Goal: Task Accomplishment & Management: Manage account settings

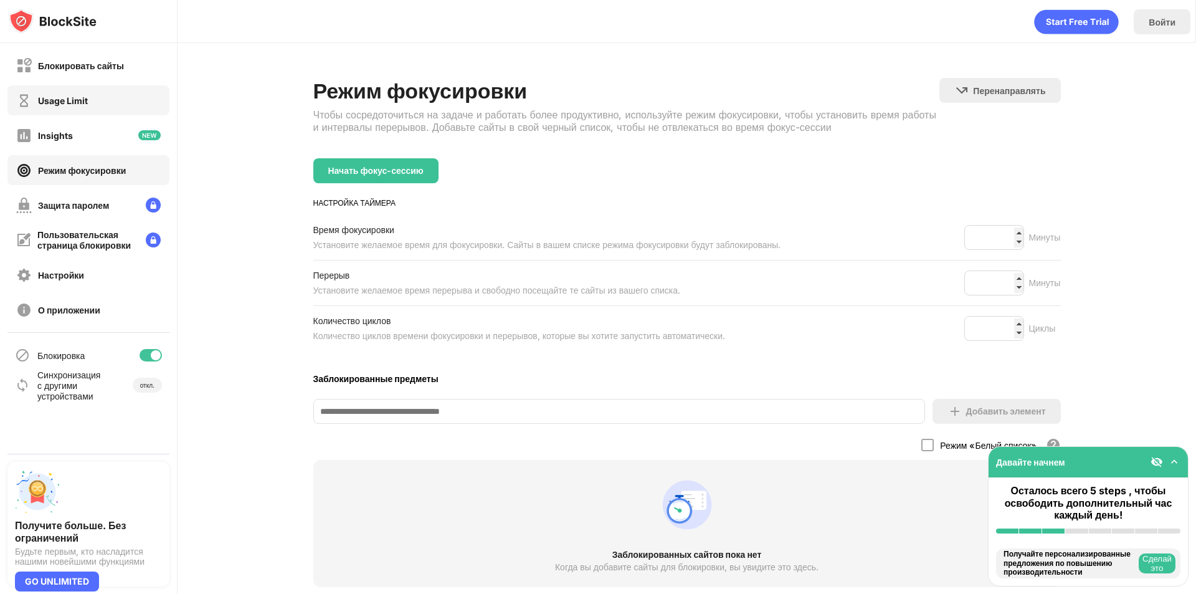
click at [87, 96] on div "Usage Limit" at bounding box center [63, 100] width 50 height 11
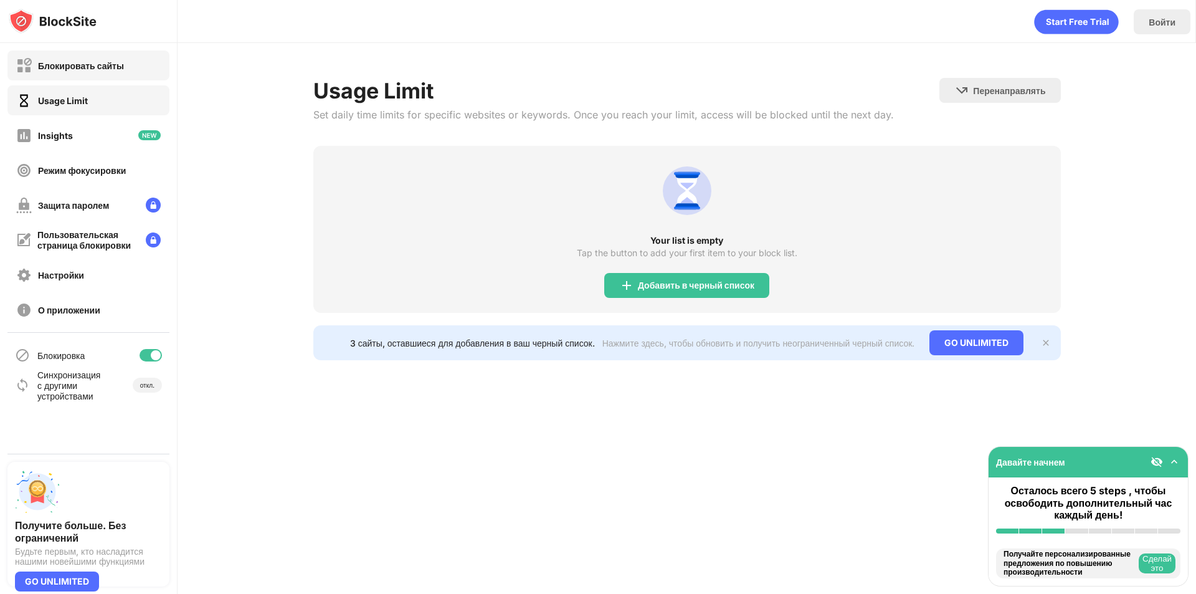
click at [87, 63] on div "Блокировать сайты" at bounding box center [81, 65] width 86 height 11
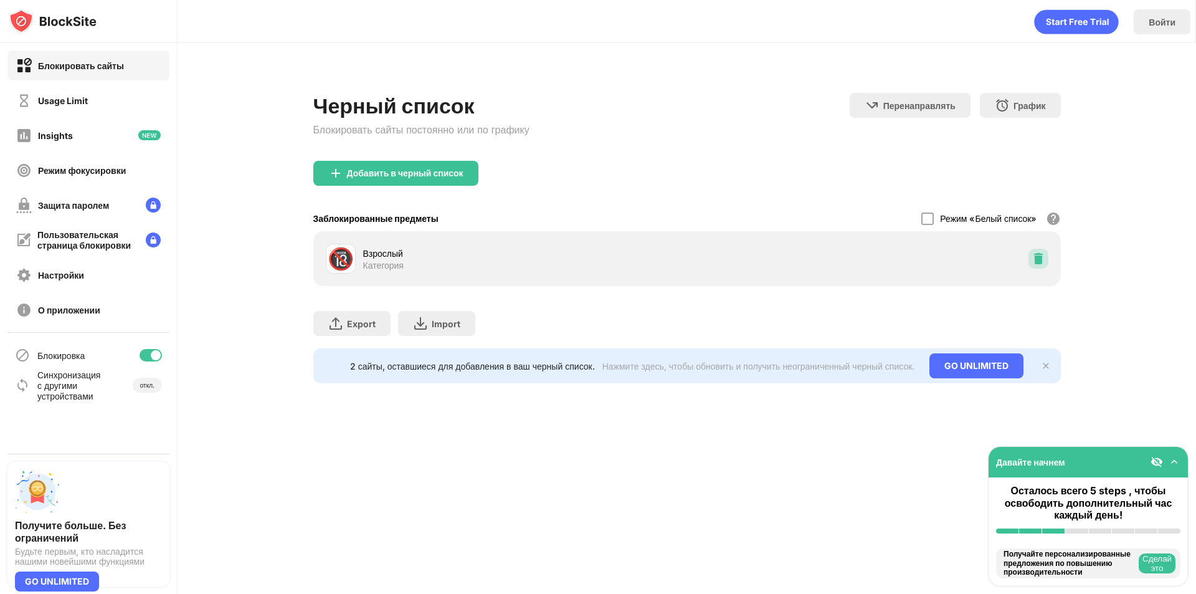
click at [1045, 259] on div at bounding box center [1039, 259] width 20 height 20
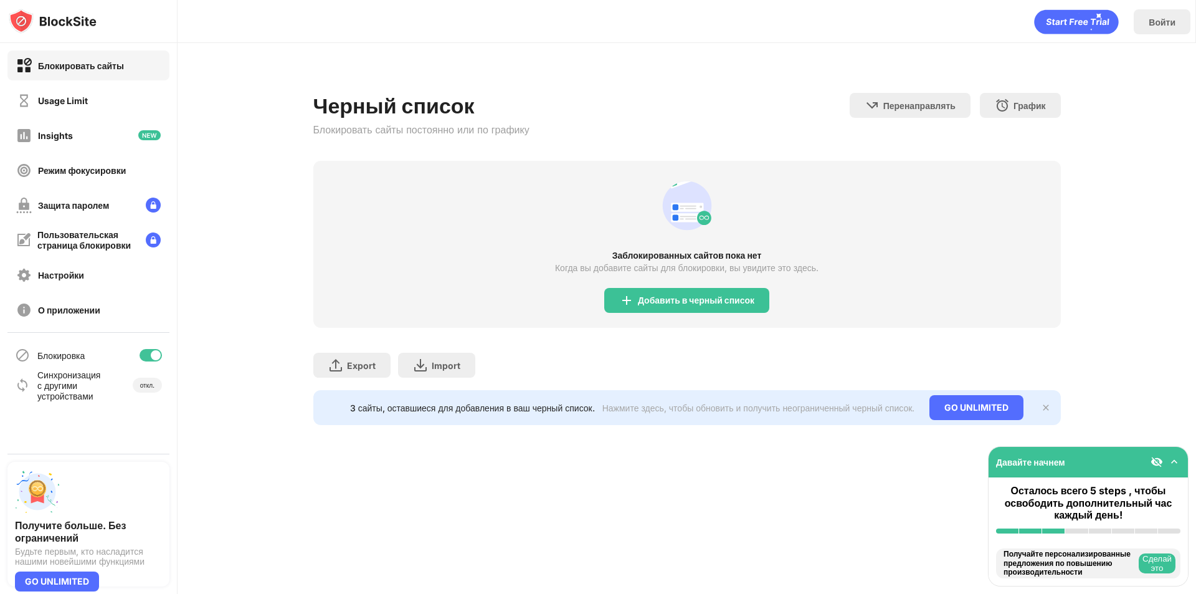
click at [669, 317] on div "Заблокированных сайтов пока нет Когда вы добавите сайты для блокировки, вы увид…" at bounding box center [687, 244] width 748 height 167
click at [670, 302] on div "Добавить в черный список" at bounding box center [696, 300] width 117 height 10
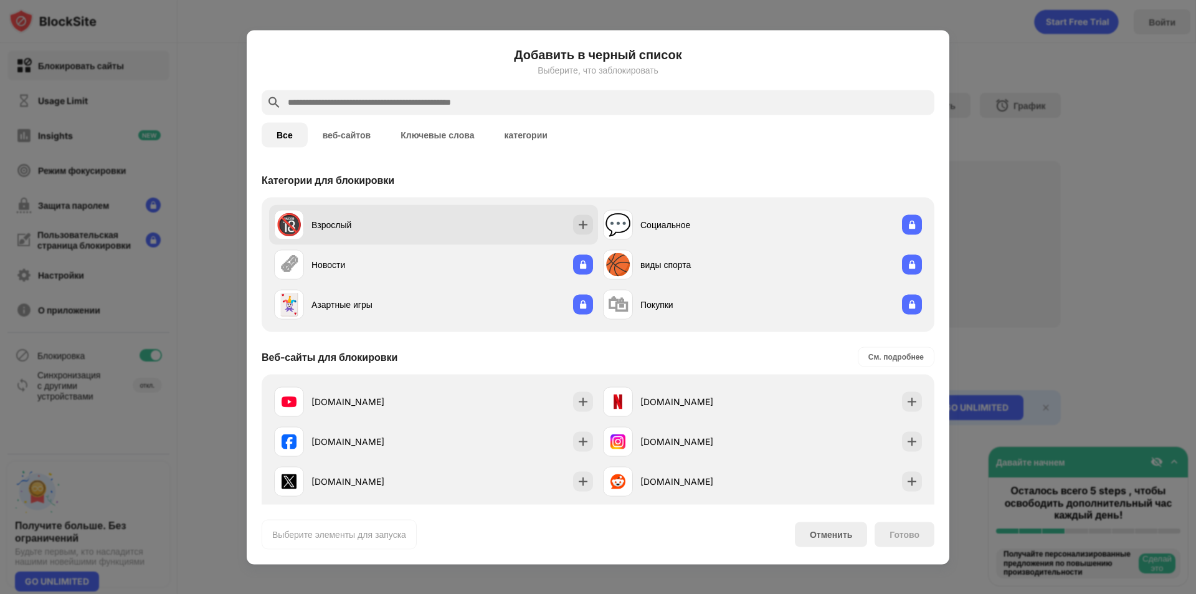
click at [584, 228] on img at bounding box center [583, 224] width 12 height 12
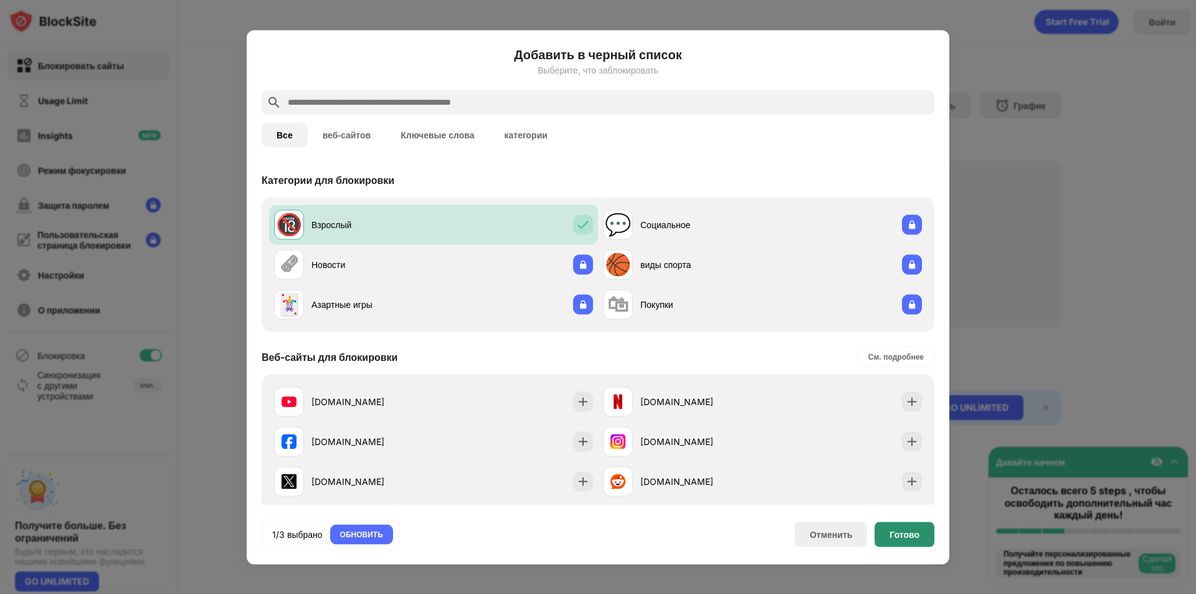
drag, startPoint x: 900, startPoint y: 538, endPoint x: 897, endPoint y: 517, distance: 21.4
click at [900, 535] on div "Готово" at bounding box center [905, 534] width 30 height 10
